Goal: Task Accomplishment & Management: Manage account settings

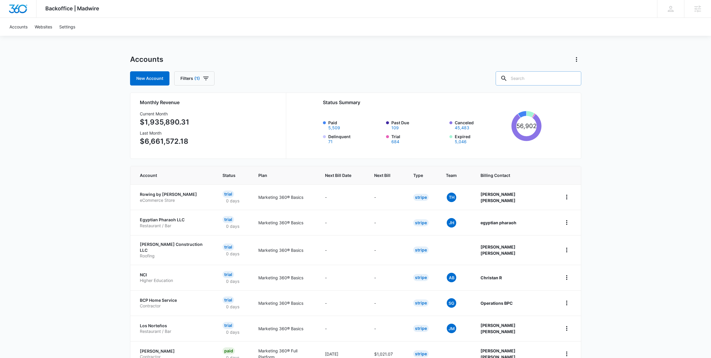
click at [529, 82] on input "text" at bounding box center [538, 78] width 86 height 14
type input "get liquid funding"
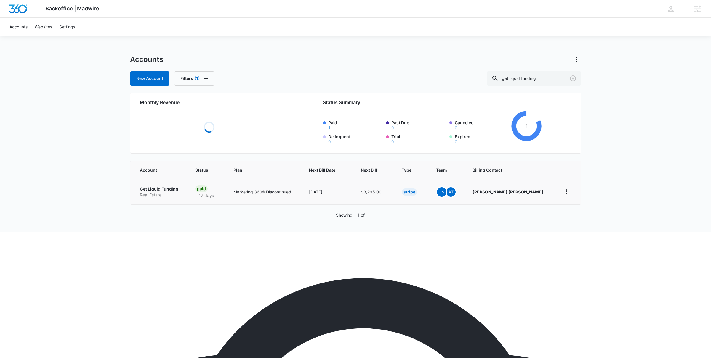
click at [164, 192] on p "Real Estate" at bounding box center [160, 195] width 41 height 6
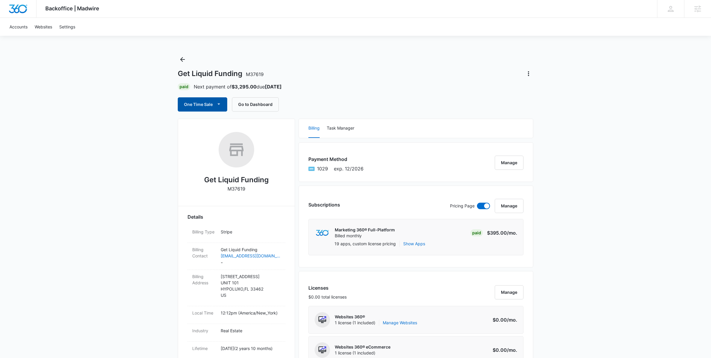
click at [203, 107] on button "One Time Sale" at bounding box center [202, 104] width 49 height 14
click at [204, 125] on div "Run One-Time Payment" at bounding box center [219, 124] width 68 height 6
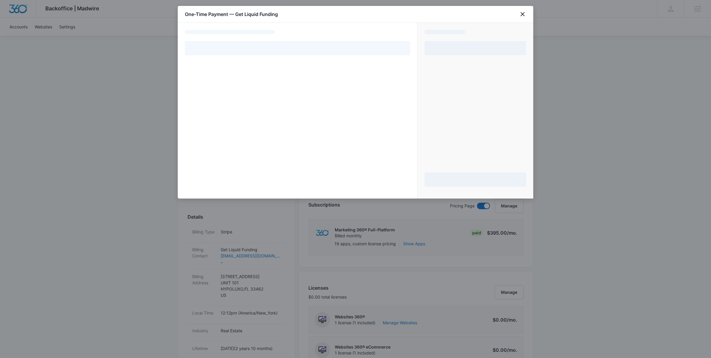
select select "pm_1MtF3IA4n8RTgNjUuss4RVm7"
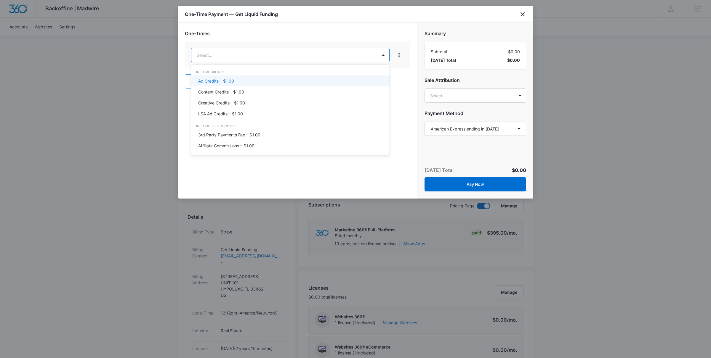
scroll to position [6, 0]
click at [236, 82] on div "Ad Credits – $1.00" at bounding box center [290, 78] width 198 height 11
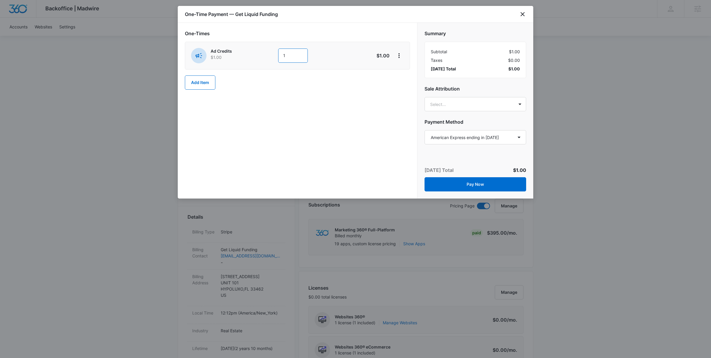
click at [288, 56] on input "1" at bounding box center [293, 56] width 30 height 14
type input "4000"
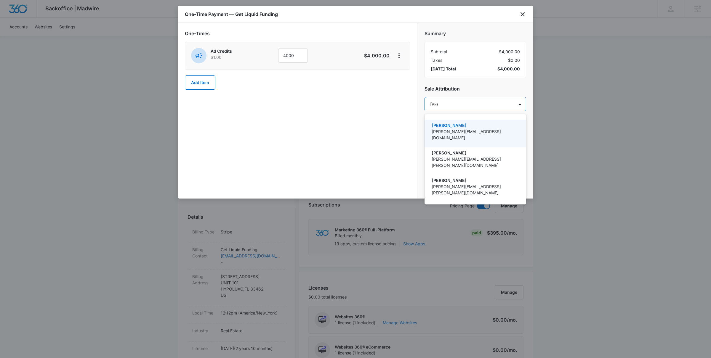
type input "[PERSON_NAME]"
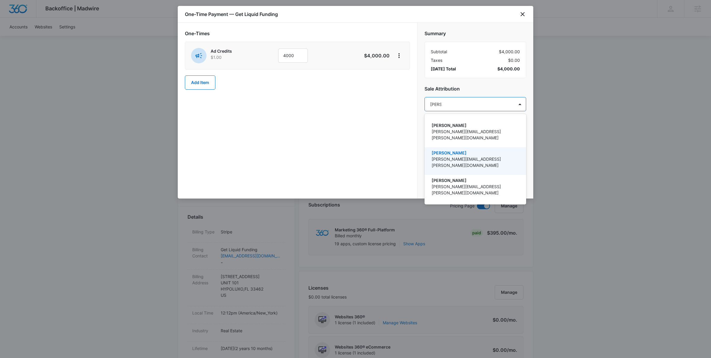
click at [459, 156] on p "[PERSON_NAME][EMAIL_ADDRESS][PERSON_NAME][DOMAIN_NAME]" at bounding box center [474, 162] width 86 height 12
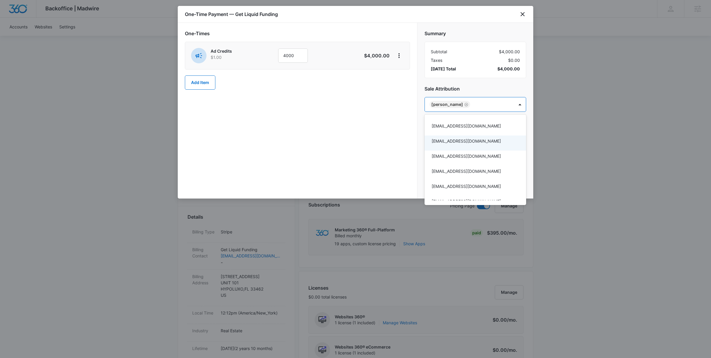
click at [367, 135] on div at bounding box center [355, 179] width 711 height 358
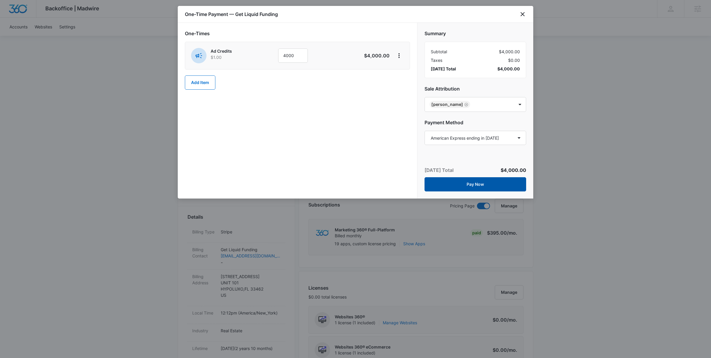
click at [478, 183] on button "Pay Now" at bounding box center [475, 184] width 102 height 14
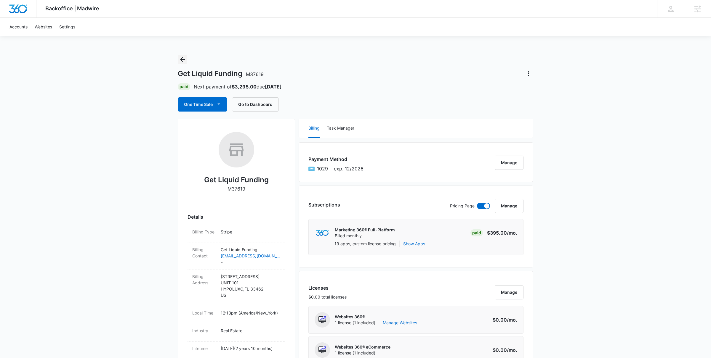
click at [181, 62] on icon "Back" at bounding box center [182, 59] width 7 height 7
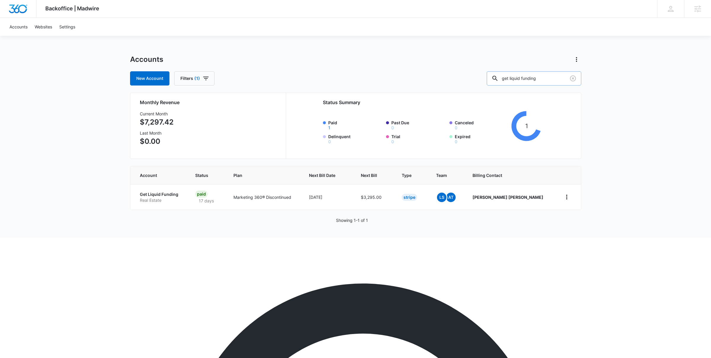
click at [553, 81] on input "get liquid funding" at bounding box center [533, 78] width 94 height 14
type input "one percent"
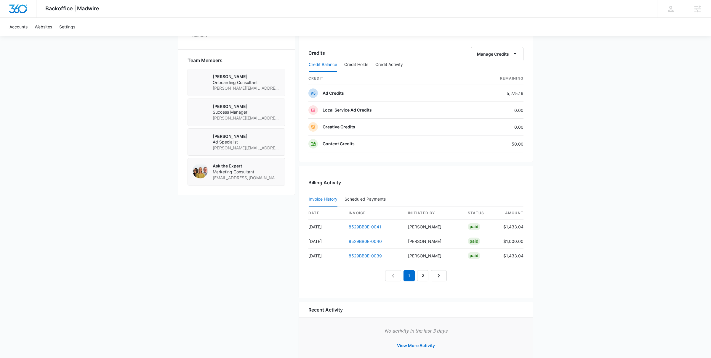
scroll to position [441, 0]
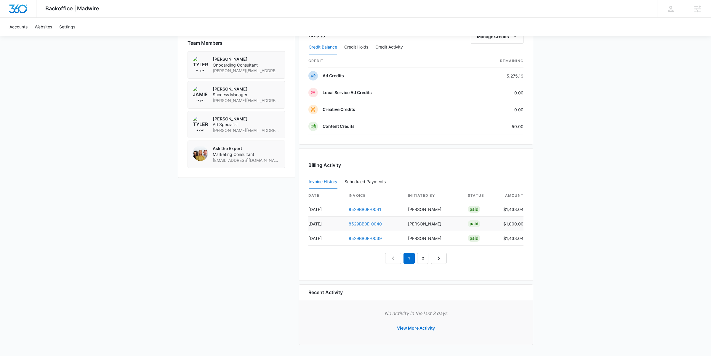
click at [356, 225] on link "8529BB0E-0040" at bounding box center [364, 223] width 33 height 5
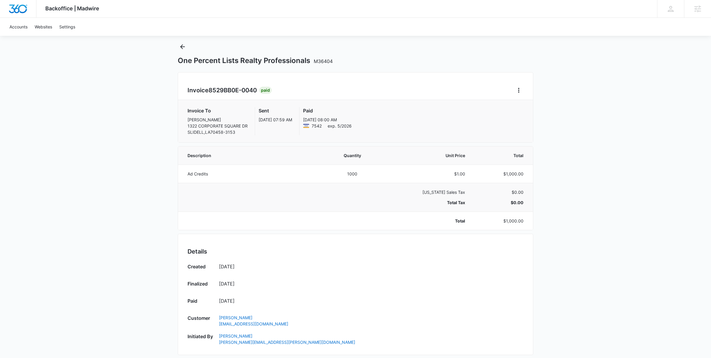
scroll to position [14, 0]
click at [360, 197] on td at bounding box center [352, 196] width 52 height 29
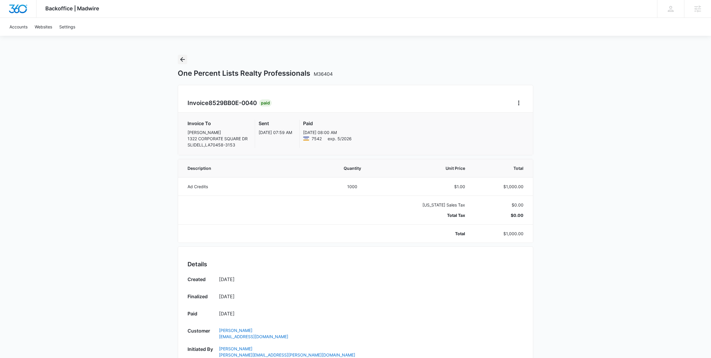
click at [184, 62] on icon "Back" at bounding box center [182, 59] width 7 height 7
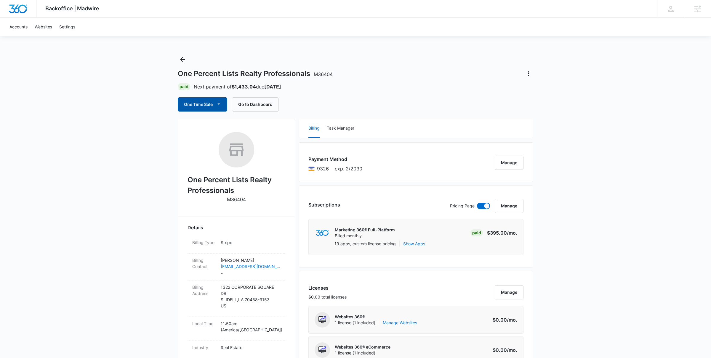
click at [204, 104] on button "One Time Sale" at bounding box center [202, 104] width 49 height 14
click at [209, 125] on div "Run One-Time Payment" at bounding box center [219, 124] width 68 height 6
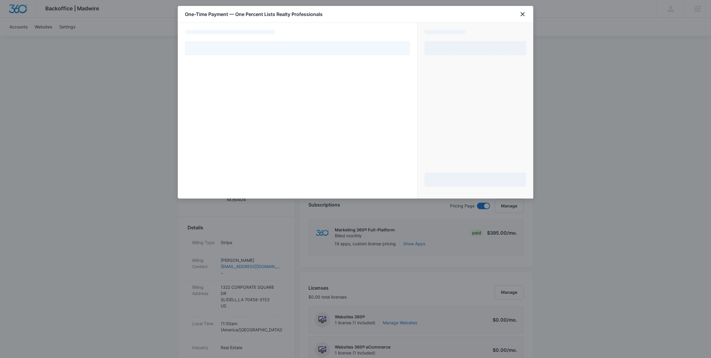
select select "pm_1RTckMA4n8RTgNjU3W2LlhCw"
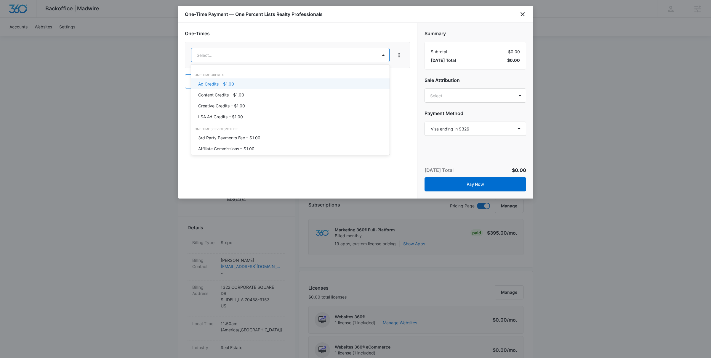
click at [329, 82] on div "Ad Credits – $1.00" at bounding box center [289, 84] width 183 height 6
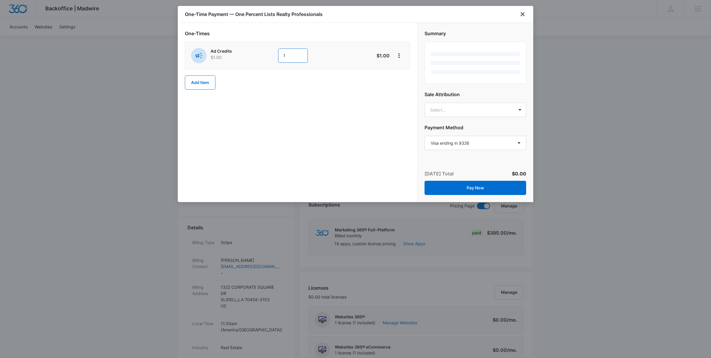
click at [304, 57] on input "1" at bounding box center [293, 56] width 30 height 14
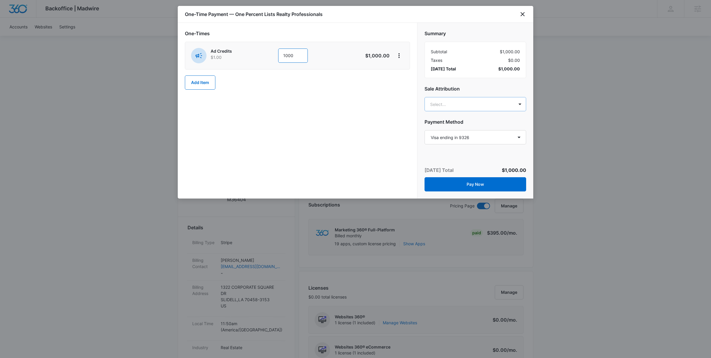
type input "1000"
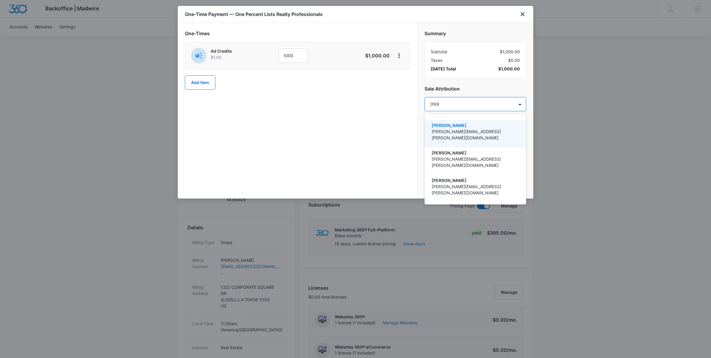
type input "[PERSON_NAME]"
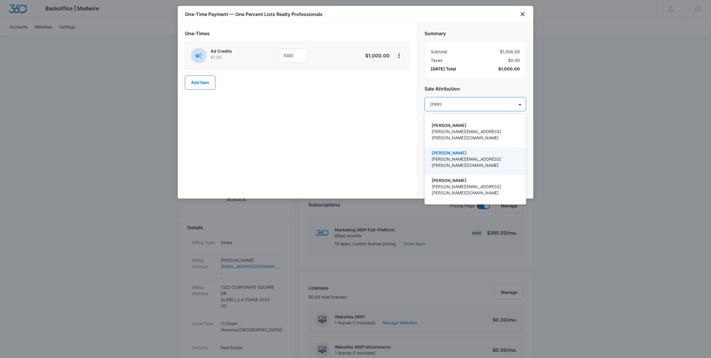
click at [464, 156] on p "[PERSON_NAME][EMAIL_ADDRESS][PERSON_NAME][DOMAIN_NAME]" at bounding box center [474, 162] width 86 height 12
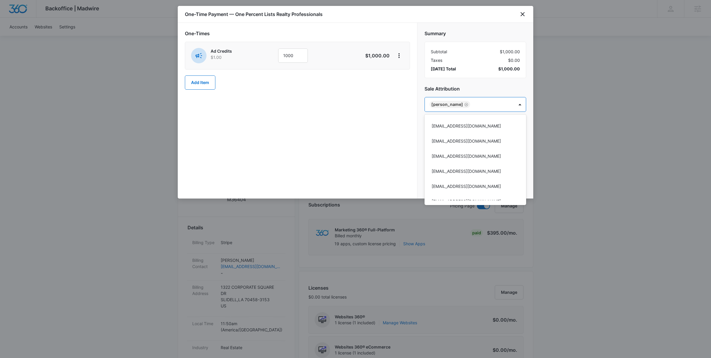
click at [389, 142] on div at bounding box center [355, 179] width 711 height 358
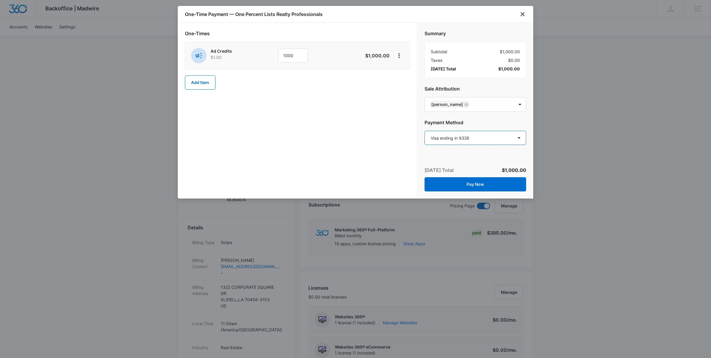
click at [477, 139] on select "Select a payment method Visa ending in 4831 Visa ending in 4831 Visa ending in …" at bounding box center [475, 138] width 102 height 14
select select "pm_1MtF2IA4n8RTgNjUTbz0gIe4"
click at [424, 131] on select "Select a payment method Visa ending in 4831 Visa ending in 4831 Visa ending in …" at bounding box center [475, 138] width 102 height 14
click at [340, 136] on div "One-Times Ad Credits $1.00 1000 $1,000.00 Add Item" at bounding box center [297, 111] width 239 height 176
click at [469, 185] on button "Pay Now" at bounding box center [475, 184] width 102 height 14
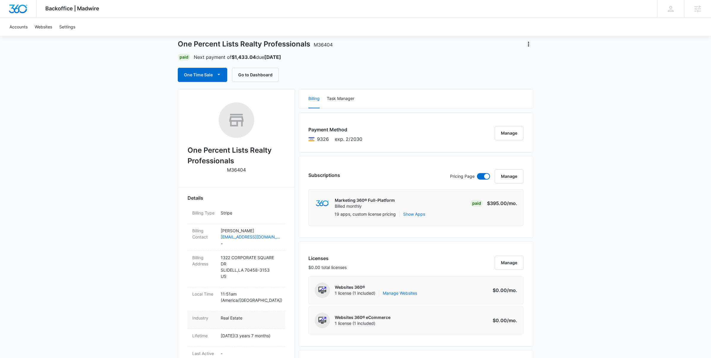
scroll to position [30, 0]
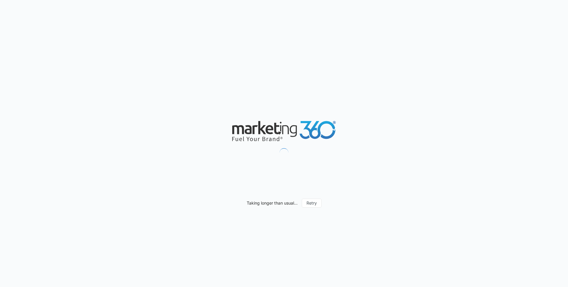
scroll to position [330, 0]
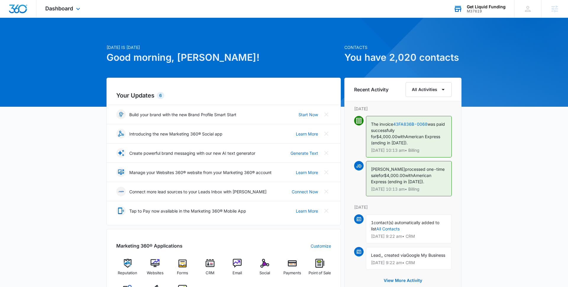
click at [468, 11] on div "M37619" at bounding box center [486, 11] width 39 height 4
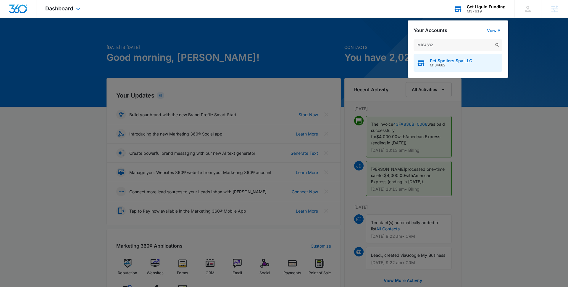
type input "M184682"
click at [439, 66] on span "M184682" at bounding box center [451, 65] width 42 height 4
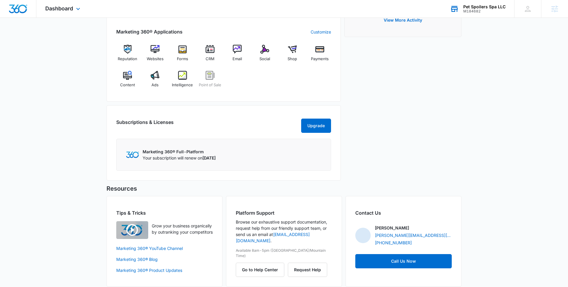
scroll to position [233, 0]
click at [181, 82] on span "Intelligence" at bounding box center [182, 85] width 21 height 6
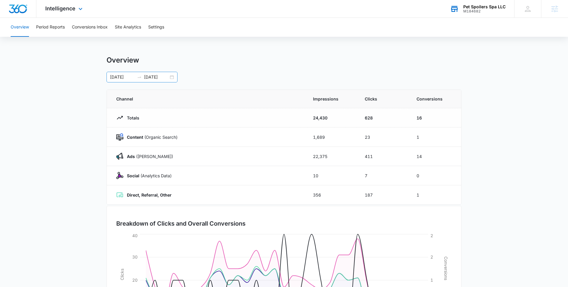
click at [172, 77] on div "08/11/2025 09/10/2025" at bounding box center [142, 77] width 71 height 11
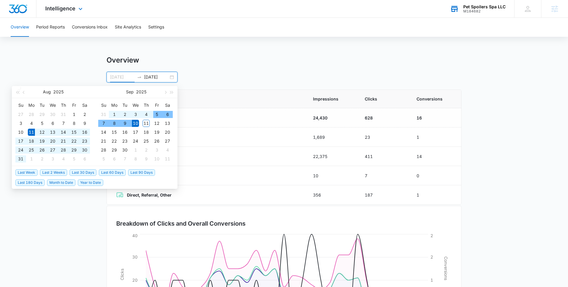
type input "08/11/2025"
click at [84, 172] on span "Last 30 Days" at bounding box center [83, 172] width 27 height 7
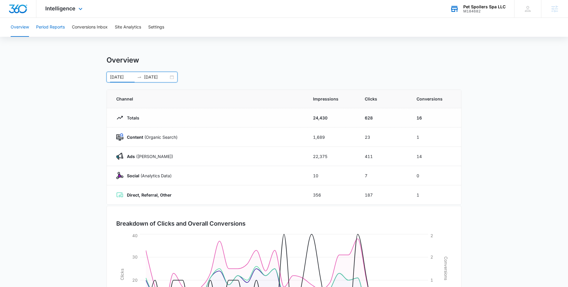
click at [53, 26] on button "Period Reports" at bounding box center [50, 27] width 29 height 19
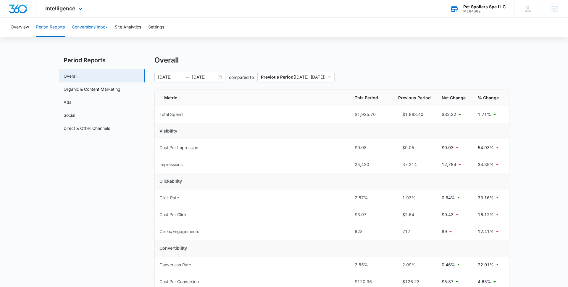
click at [94, 28] on button "Conversions Inbox" at bounding box center [90, 27] width 36 height 19
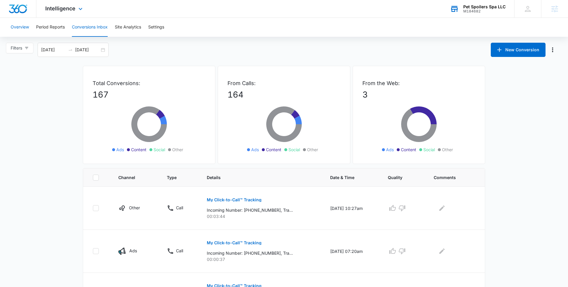
click at [21, 30] on button "Overview" at bounding box center [20, 27] width 18 height 19
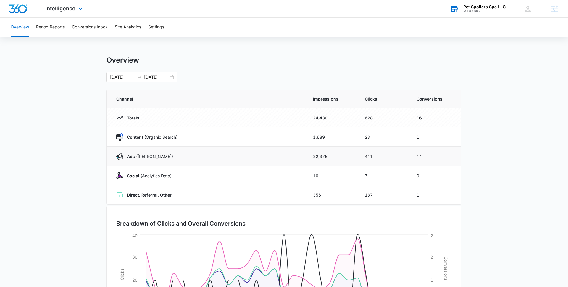
click at [436, 156] on td "14" at bounding box center [436, 156] width 52 height 19
drag, startPoint x: 426, startPoint y: 154, endPoint x: 413, endPoint y: 154, distance: 13.6
type textarea "14"
click at [413, 154] on td "14" at bounding box center [436, 156] width 52 height 19
click at [97, 27] on button "Conversions Inbox" at bounding box center [90, 27] width 36 height 19
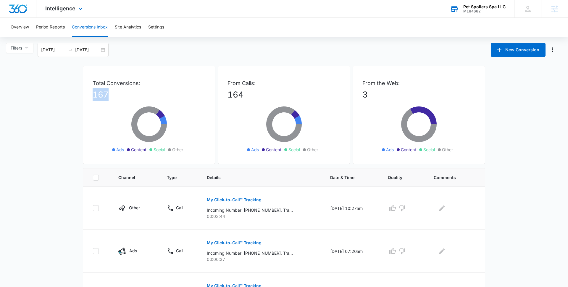
drag, startPoint x: 111, startPoint y: 94, endPoint x: 47, endPoint y: 95, distance: 64.0
click at [29, 46] on icon "button" at bounding box center [27, 48] width 4 height 4
click at [20, 80] on span "Ads" at bounding box center [20, 79] width 12 height 5
click at [14, 80] on input "Ads" at bounding box center [11, 79] width 5 height 5
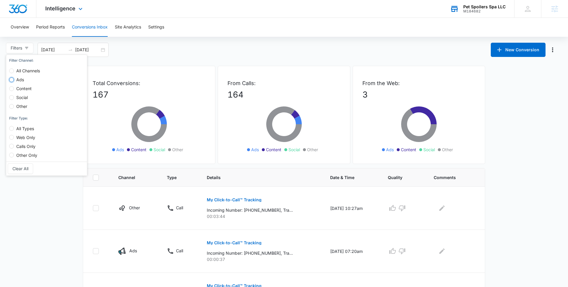
radio input "true"
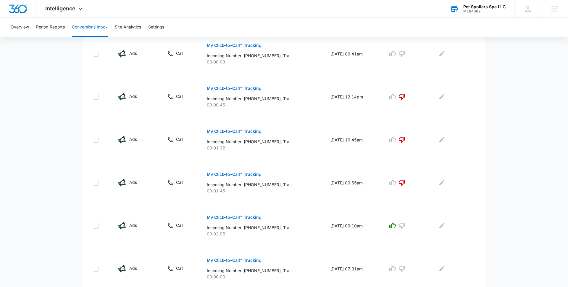
scroll to position [348, 0]
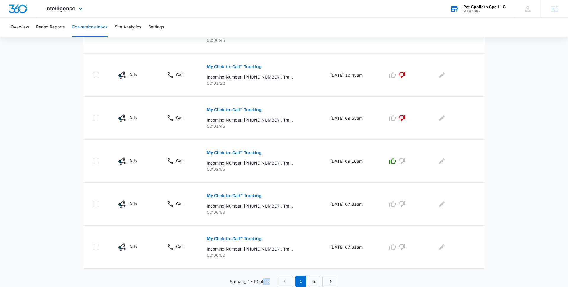
drag, startPoint x: 272, startPoint y: 280, endPoint x: 263, endPoint y: 280, distance: 8.9
click at [263, 280] on div "Showing 1-10 of 13 1 2" at bounding box center [284, 280] width 403 height 11
drag, startPoint x: 224, startPoint y: 213, endPoint x: 190, endPoint y: 213, distance: 34.3
click at [190, 213] on tr "Ads Call My Click-to-Call™ Tracking Incoming Number: +15615687926, Tracking Num…" at bounding box center [284, 203] width 402 height 43
click at [157, 29] on button "Settings" at bounding box center [156, 27] width 16 height 19
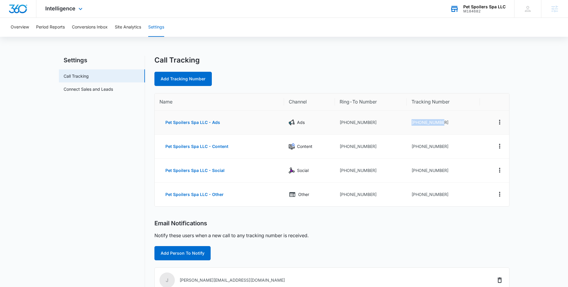
drag, startPoint x: 446, startPoint y: 121, endPoint x: 408, endPoint y: 122, distance: 38.5
click at [408, 122] on td "+17722025359" at bounding box center [443, 122] width 73 height 24
click at [23, 25] on button "Overview" at bounding box center [20, 27] width 18 height 19
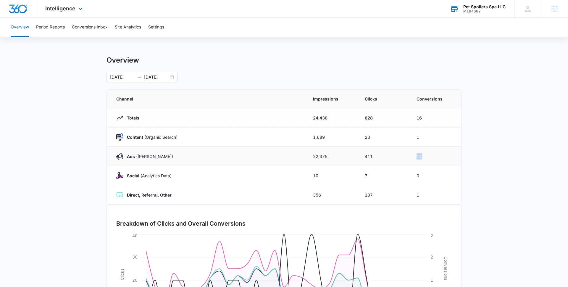
drag, startPoint x: 426, startPoint y: 156, endPoint x: 413, endPoint y: 156, distance: 13.3
click at [413, 156] on td "14" at bounding box center [436, 156] width 52 height 19
click at [394, 152] on td "411" at bounding box center [384, 156] width 52 height 19
click at [68, 11] on span "Intelligence" at bounding box center [60, 8] width 30 height 6
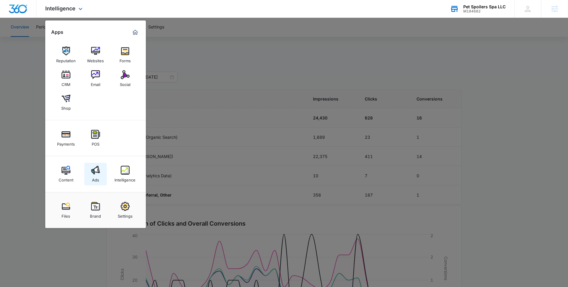
click at [93, 173] on img at bounding box center [95, 169] width 9 height 9
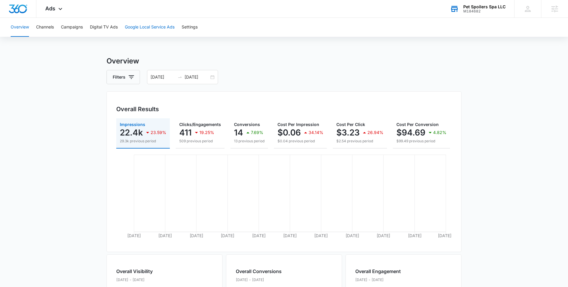
click at [155, 29] on button "Google Local Service Ads" at bounding box center [150, 27] width 50 height 19
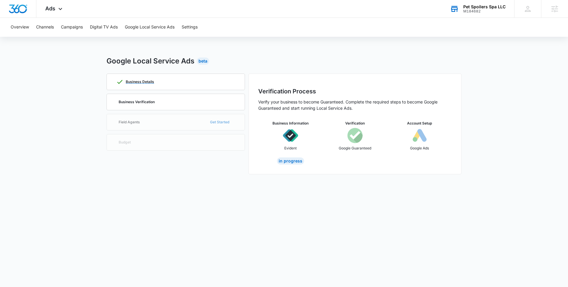
click at [171, 85] on div "Business Details" at bounding box center [175, 82] width 119 height 16
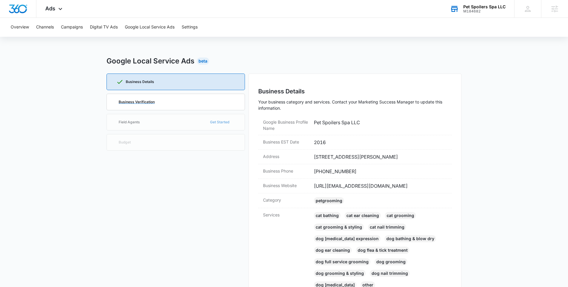
click at [173, 98] on div "Business Verification" at bounding box center [175, 102] width 119 height 16
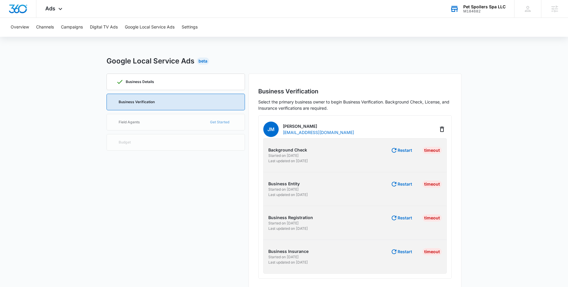
click at [191, 219] on div "Business Details Business Verification Field Agents Get Started Budget" at bounding box center [176, 180] width 139 height 215
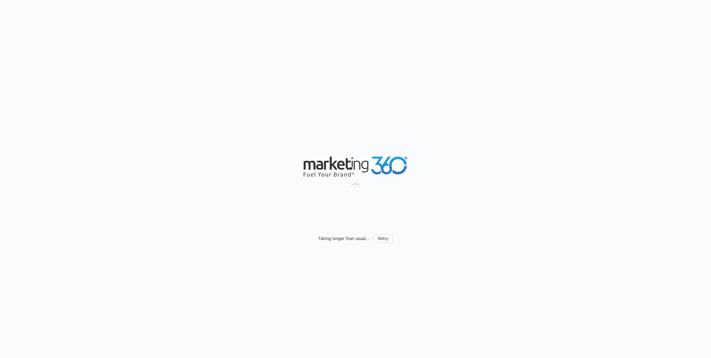
scroll to position [260, 0]
